Goal: Check status: Check status

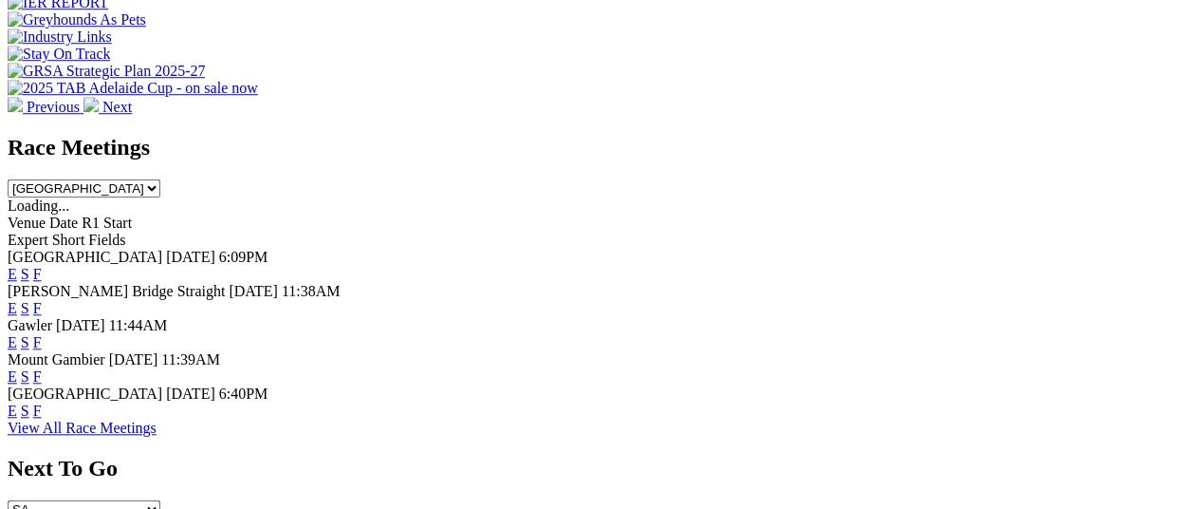
scroll to position [759, 0]
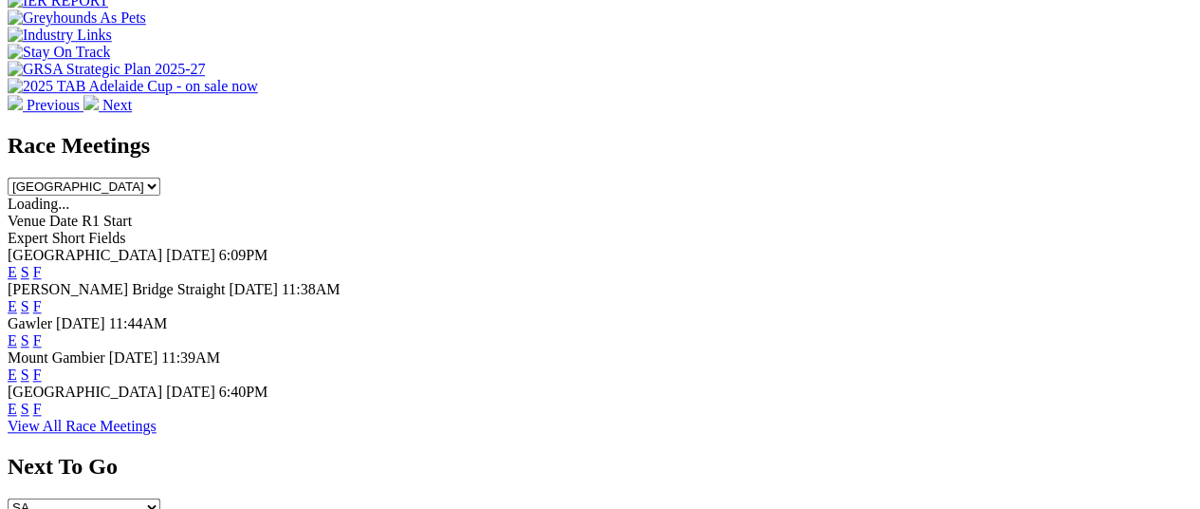
click at [42, 400] on link "F" at bounding box center [37, 408] width 9 height 16
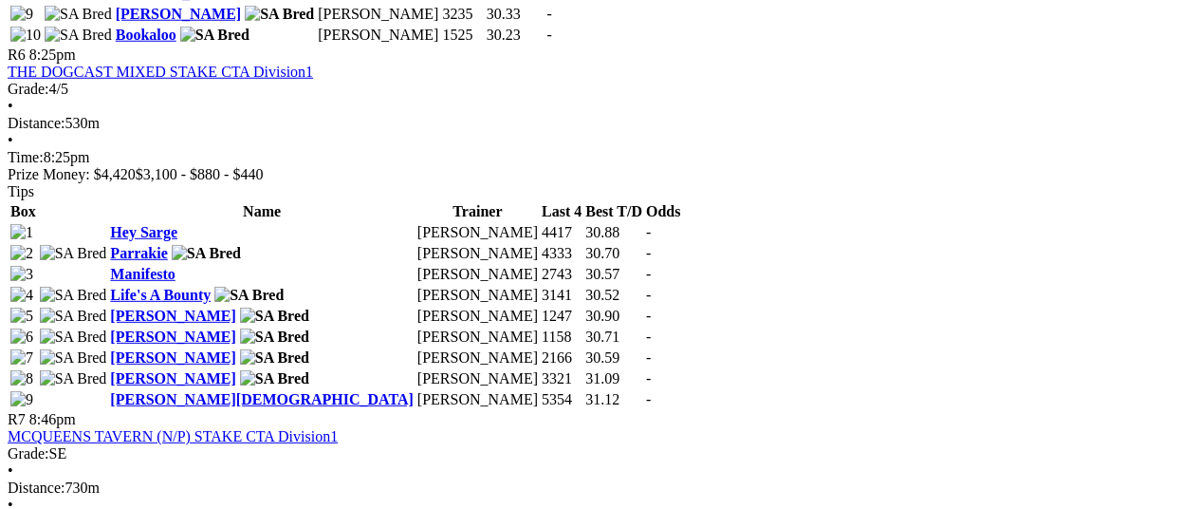
scroll to position [2562, 0]
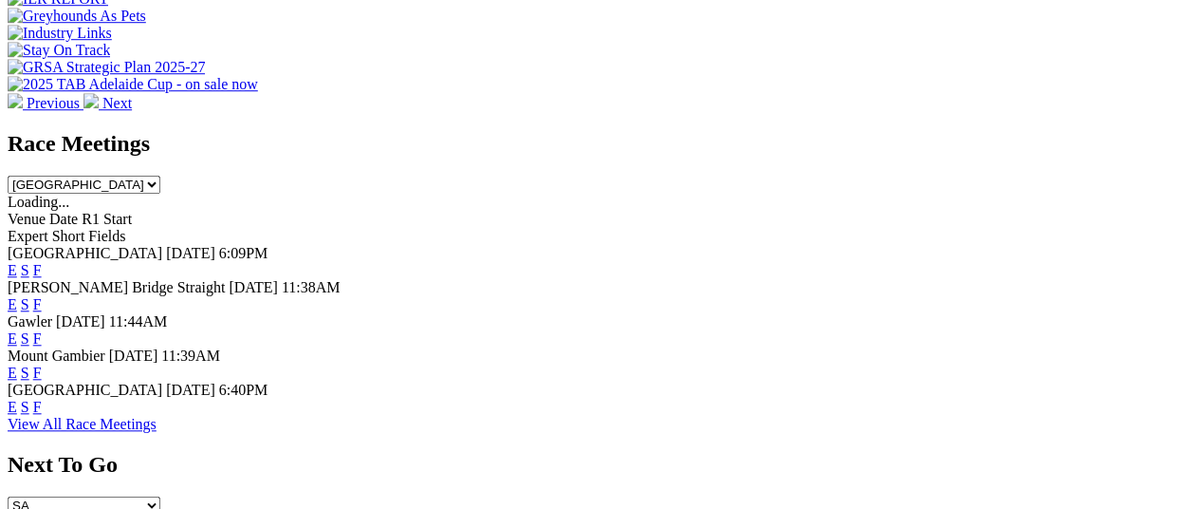
scroll to position [761, 0]
click at [42, 330] on link "F" at bounding box center [37, 338] width 9 height 16
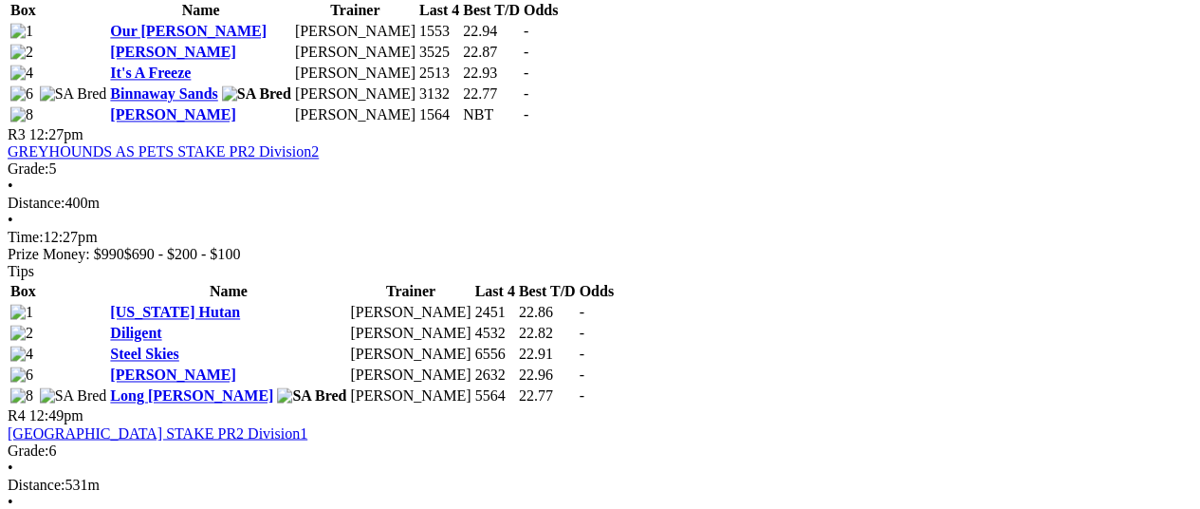
scroll to position [1518, 0]
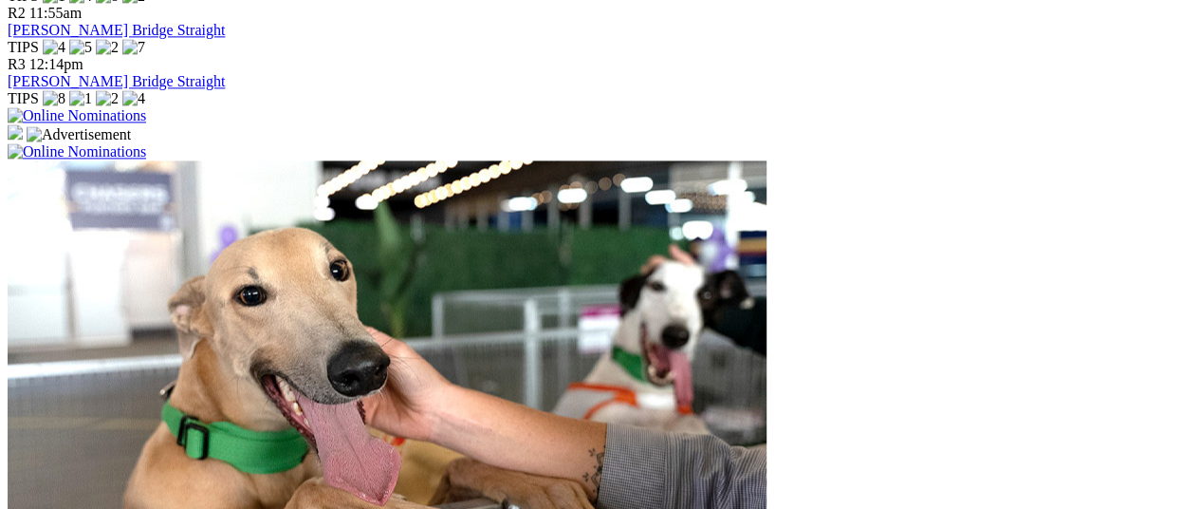
scroll to position [1423, 0]
